Goal: Browse casually: Explore the website without a specific task or goal

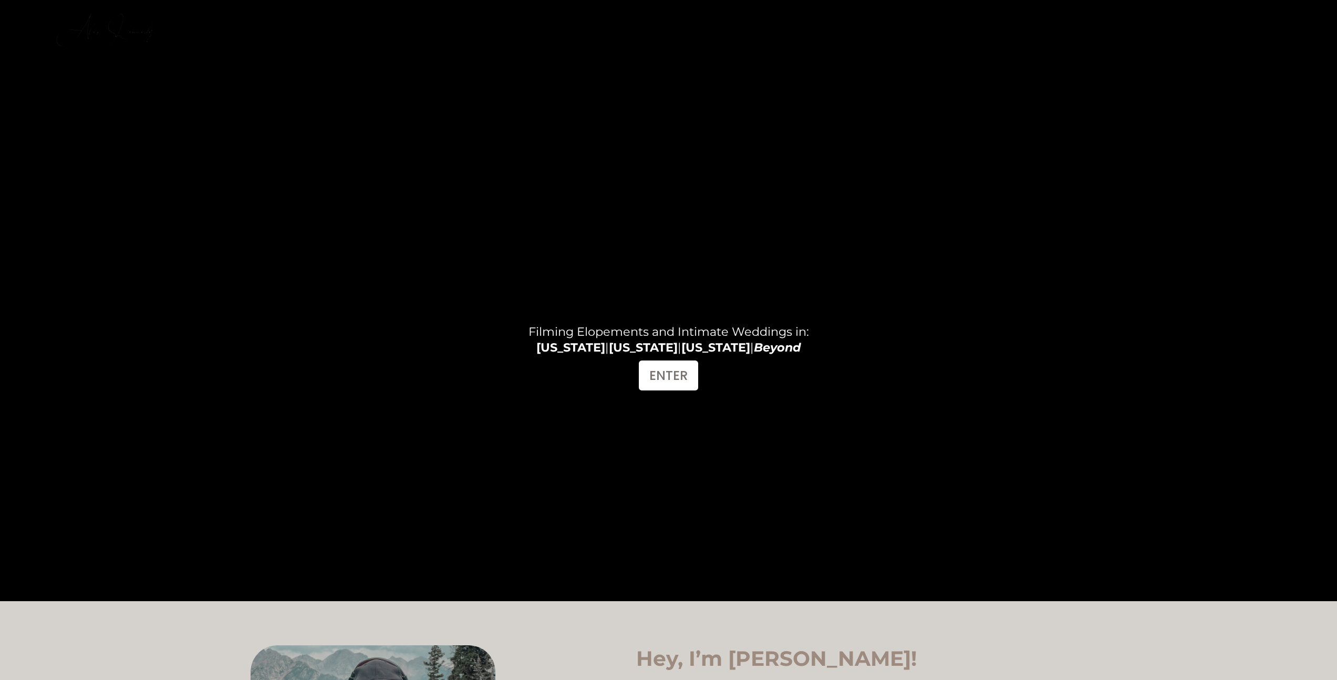
click at [1216, 23] on link "INVESTMENT" at bounding box center [1247, 19] width 71 height 14
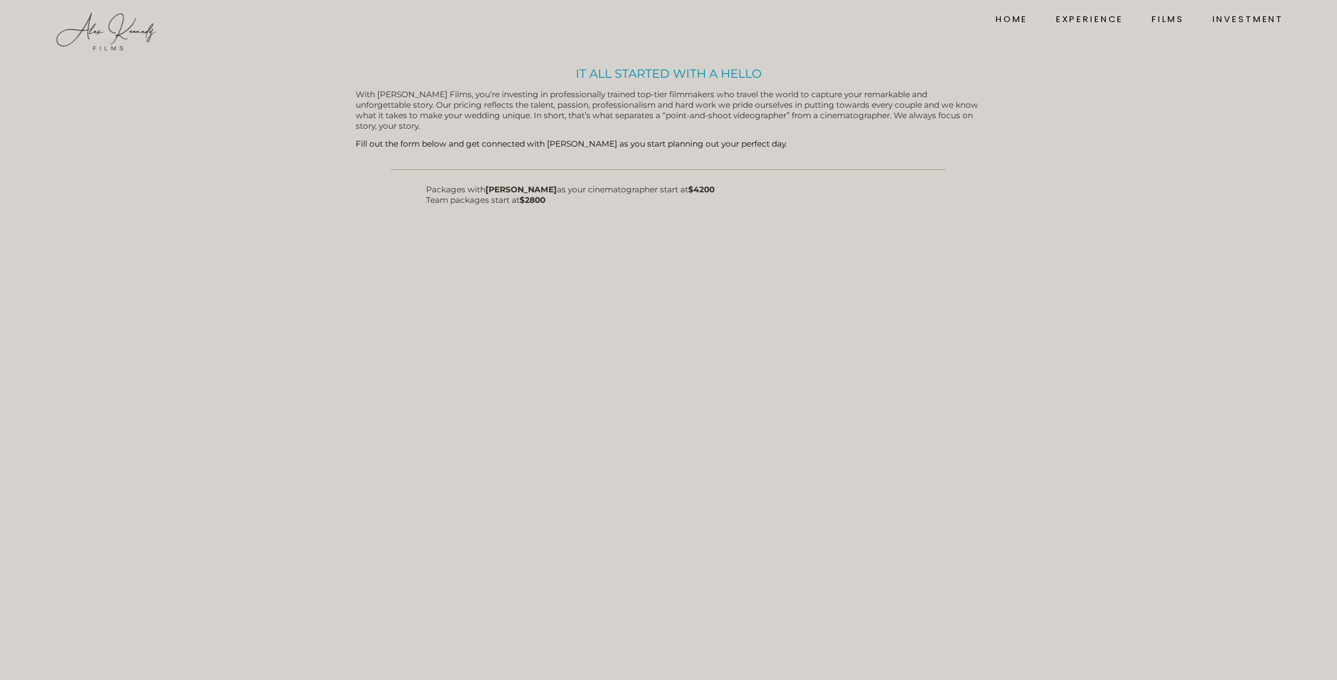
click at [128, 36] on img at bounding box center [106, 32] width 105 height 42
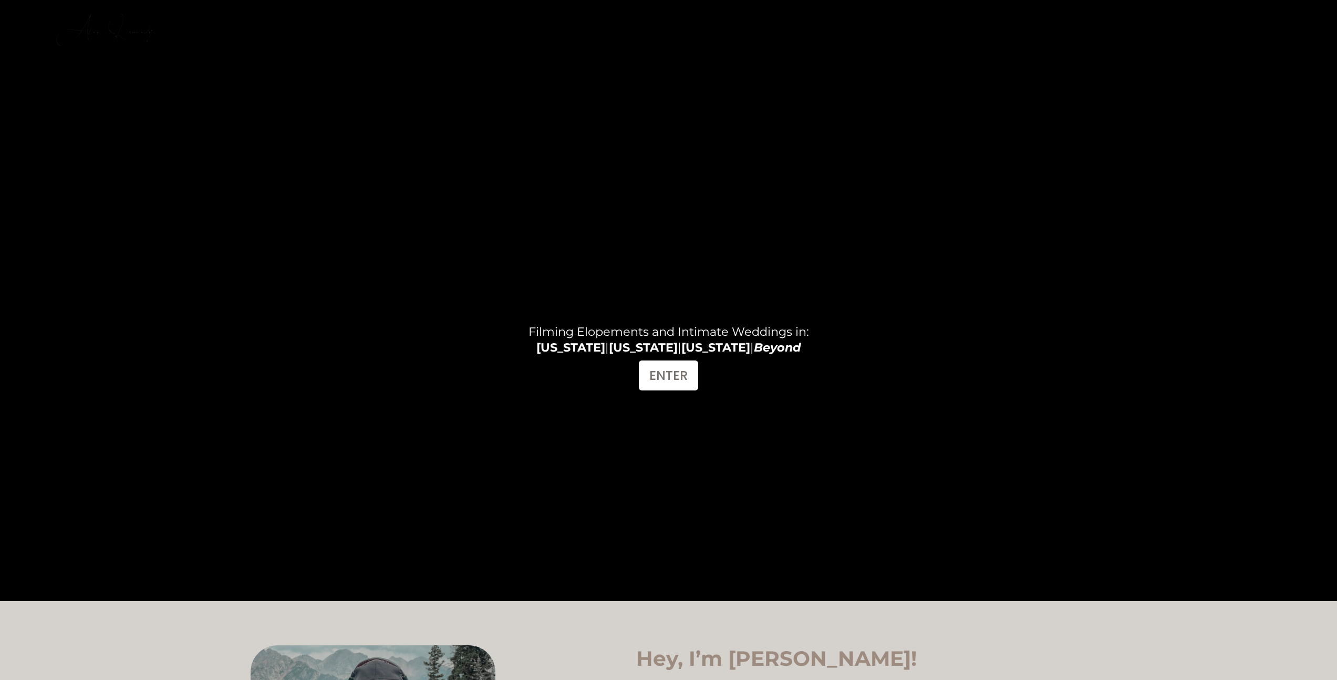
click at [1176, 22] on link "FILMS" at bounding box center [1167, 19] width 33 height 14
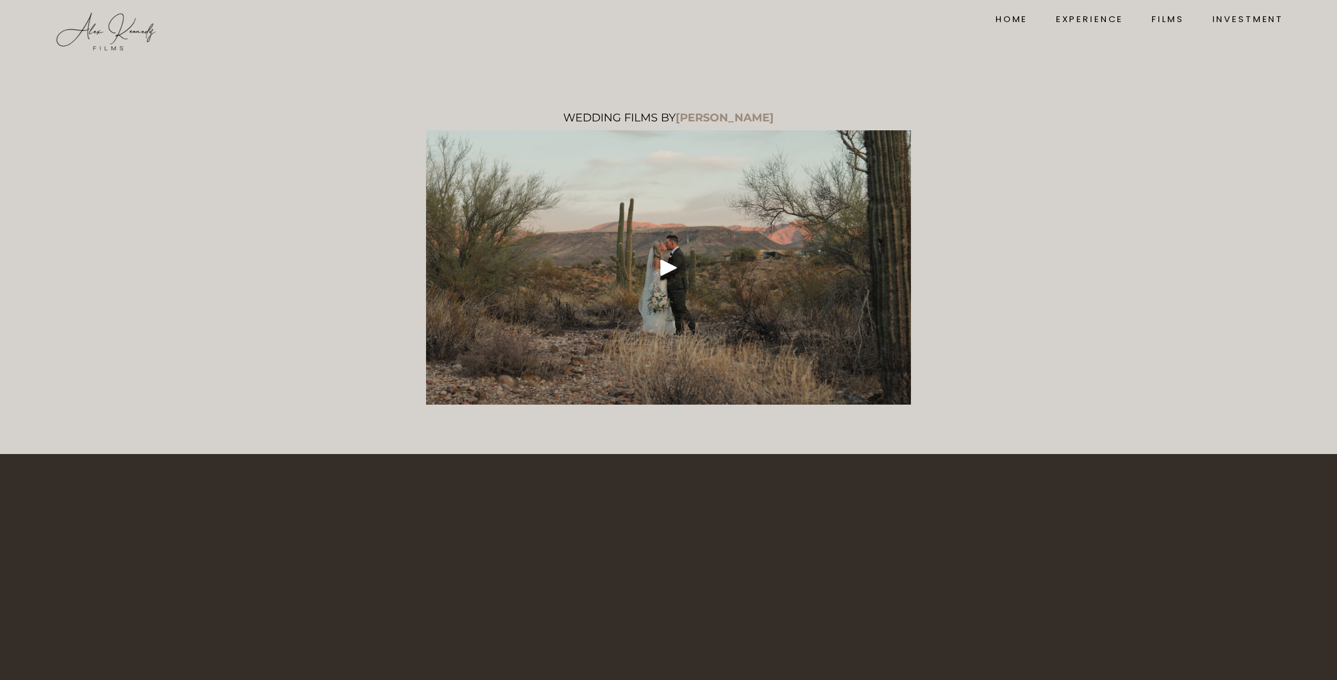
click at [621, 283] on div at bounding box center [668, 267] width 485 height 274
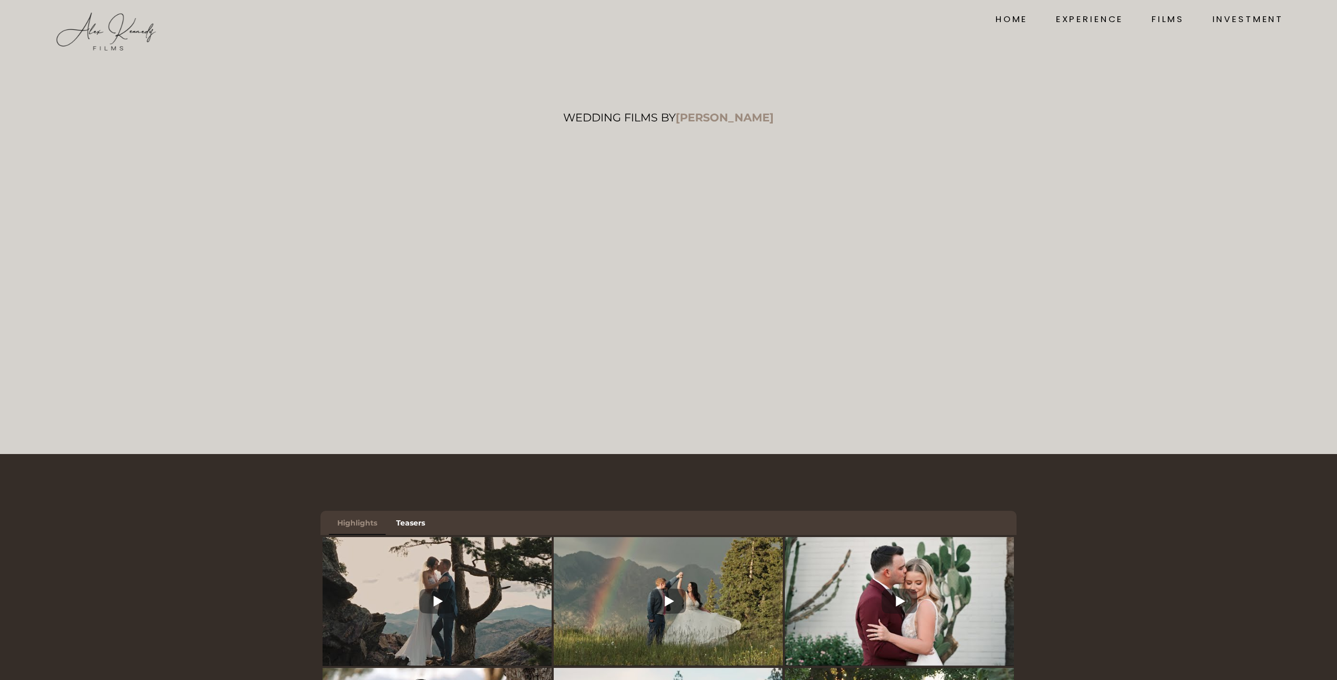
click at [113, 38] on img at bounding box center [106, 32] width 105 height 42
